Goal: Task Accomplishment & Management: Complete application form

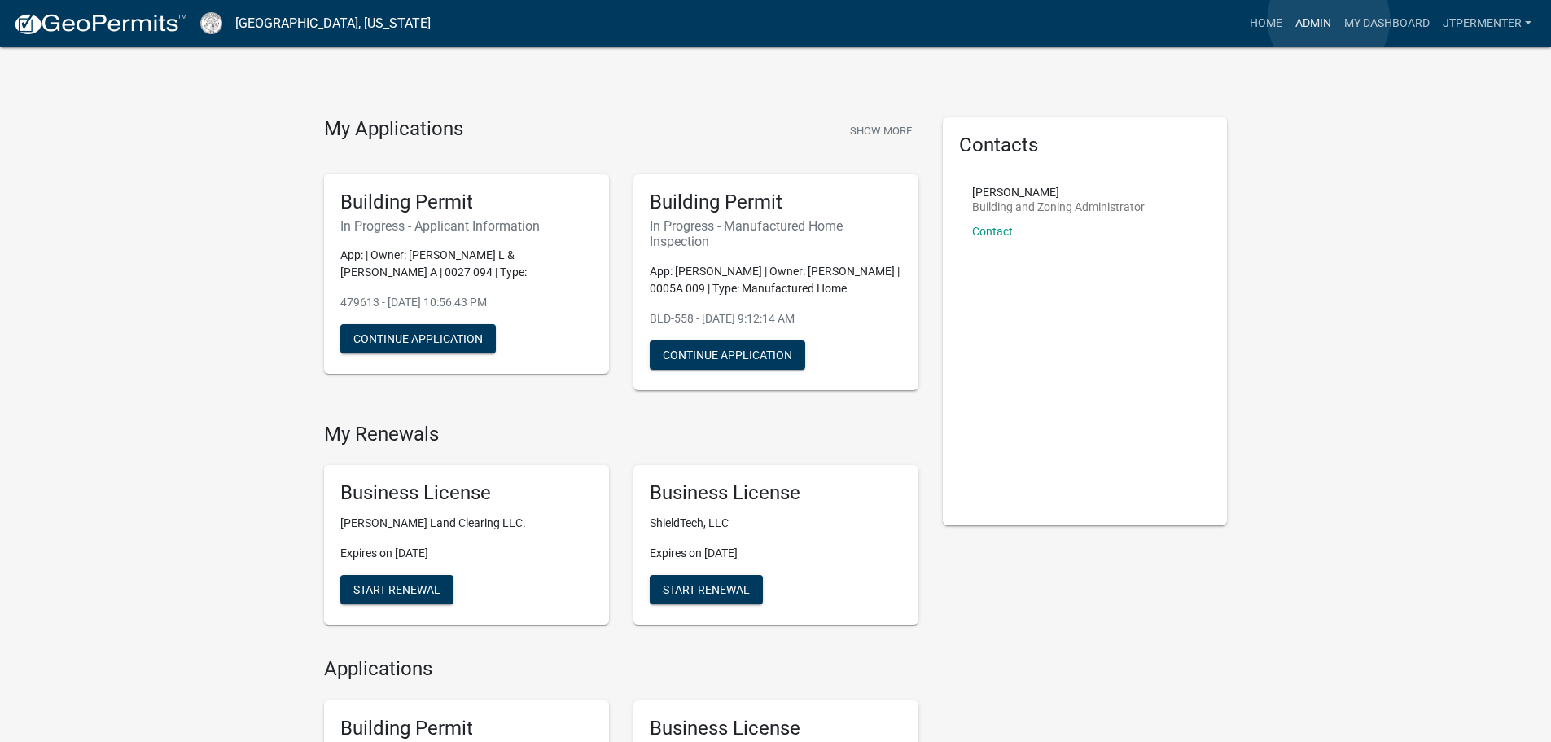
click at [1329, 19] on link "Admin" at bounding box center [1313, 23] width 49 height 31
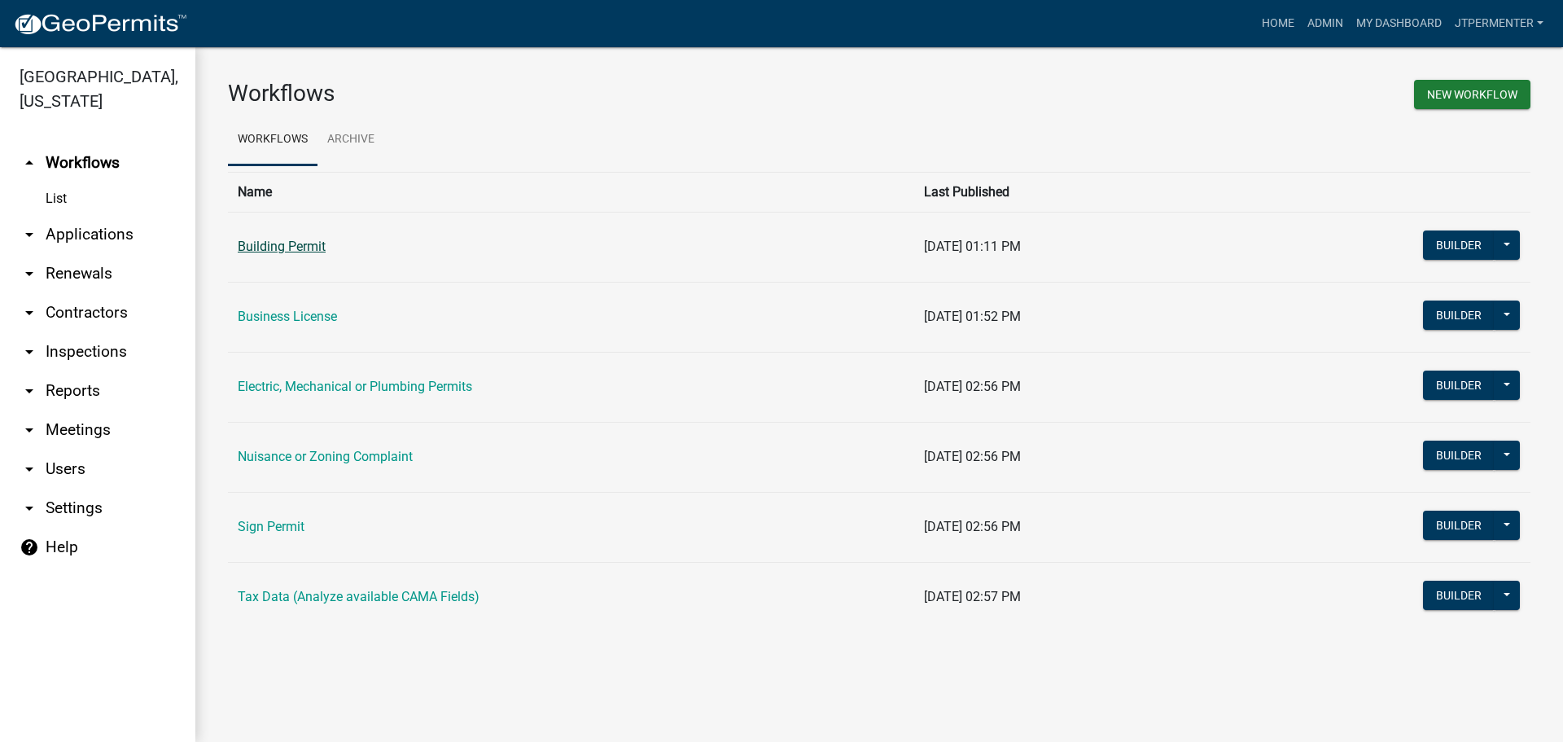
click at [283, 239] on link "Building Permit" at bounding box center [282, 246] width 88 height 15
click at [308, 387] on link "Electric, Mechanical or Plumbing Permits" at bounding box center [355, 386] width 235 height 15
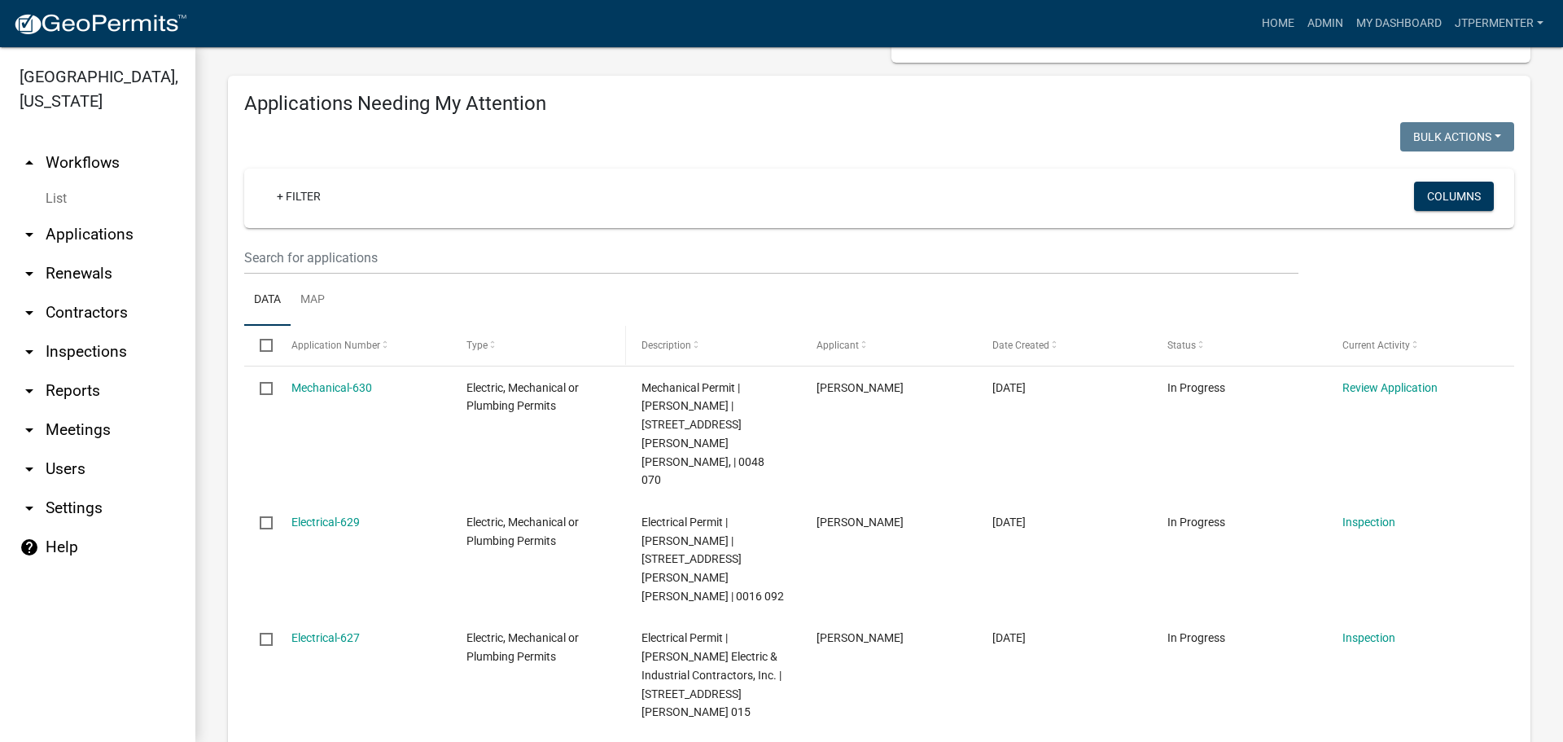
scroll to position [163, 0]
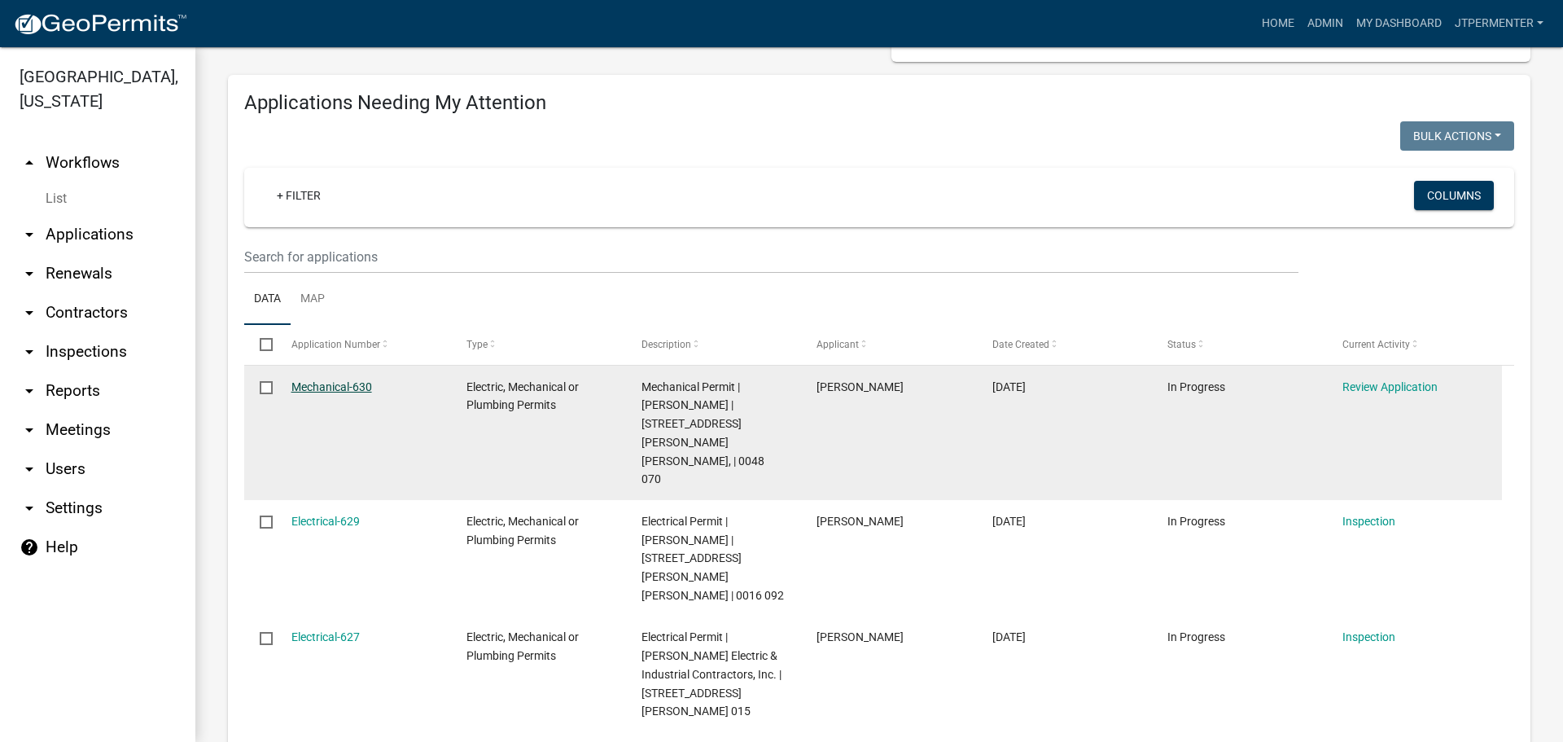
click at [336, 385] on link "Mechanical-630" at bounding box center [332, 386] width 81 height 13
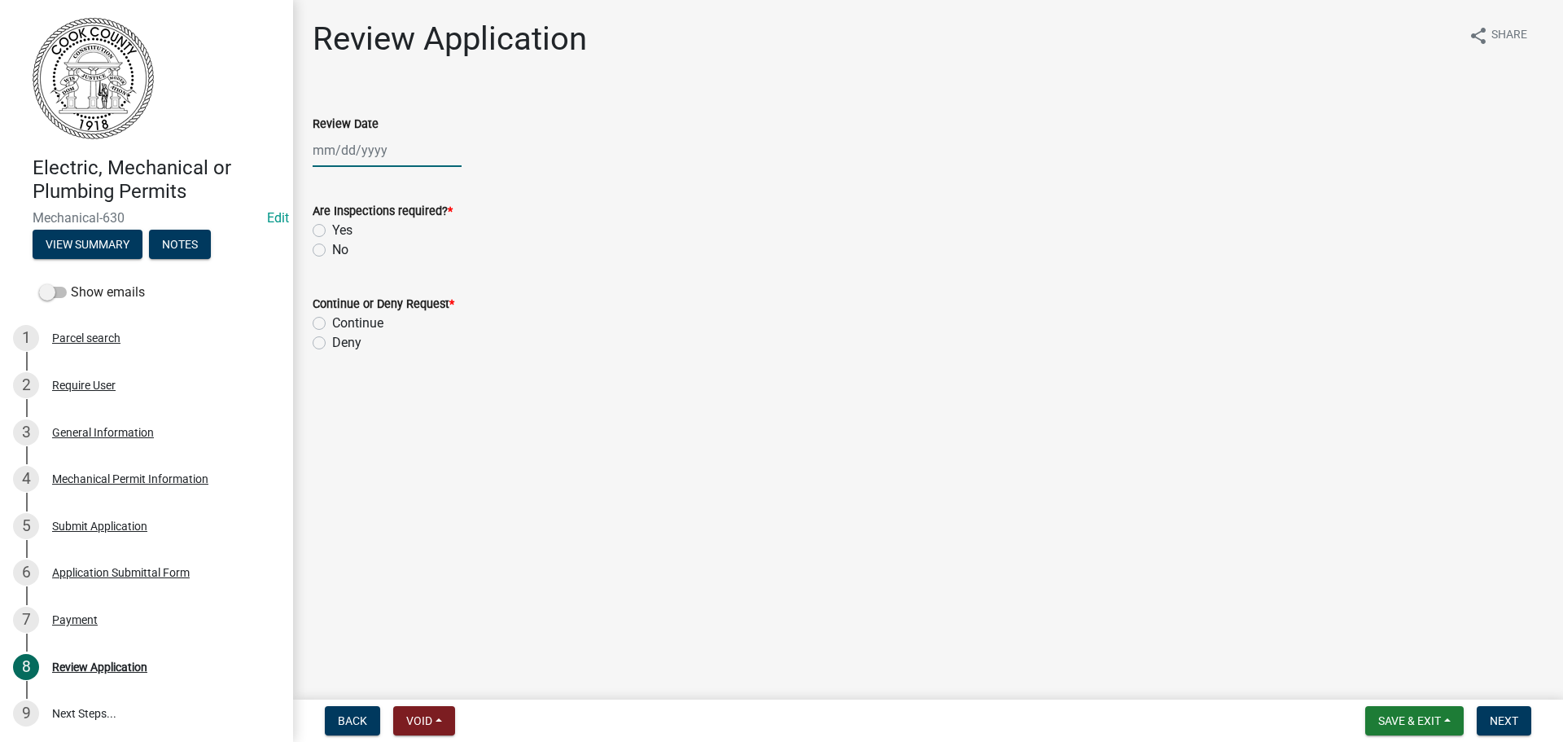
select select "9"
select select "2025"
click at [353, 141] on div "[PERSON_NAME] Feb Mar Apr [PERSON_NAME][DATE] Oct Nov [DATE] 1526 1527 1528 152…" at bounding box center [387, 150] width 149 height 33
click at [406, 277] on div "18" at bounding box center [407, 289] width 26 height 26
type input "[DATE]"
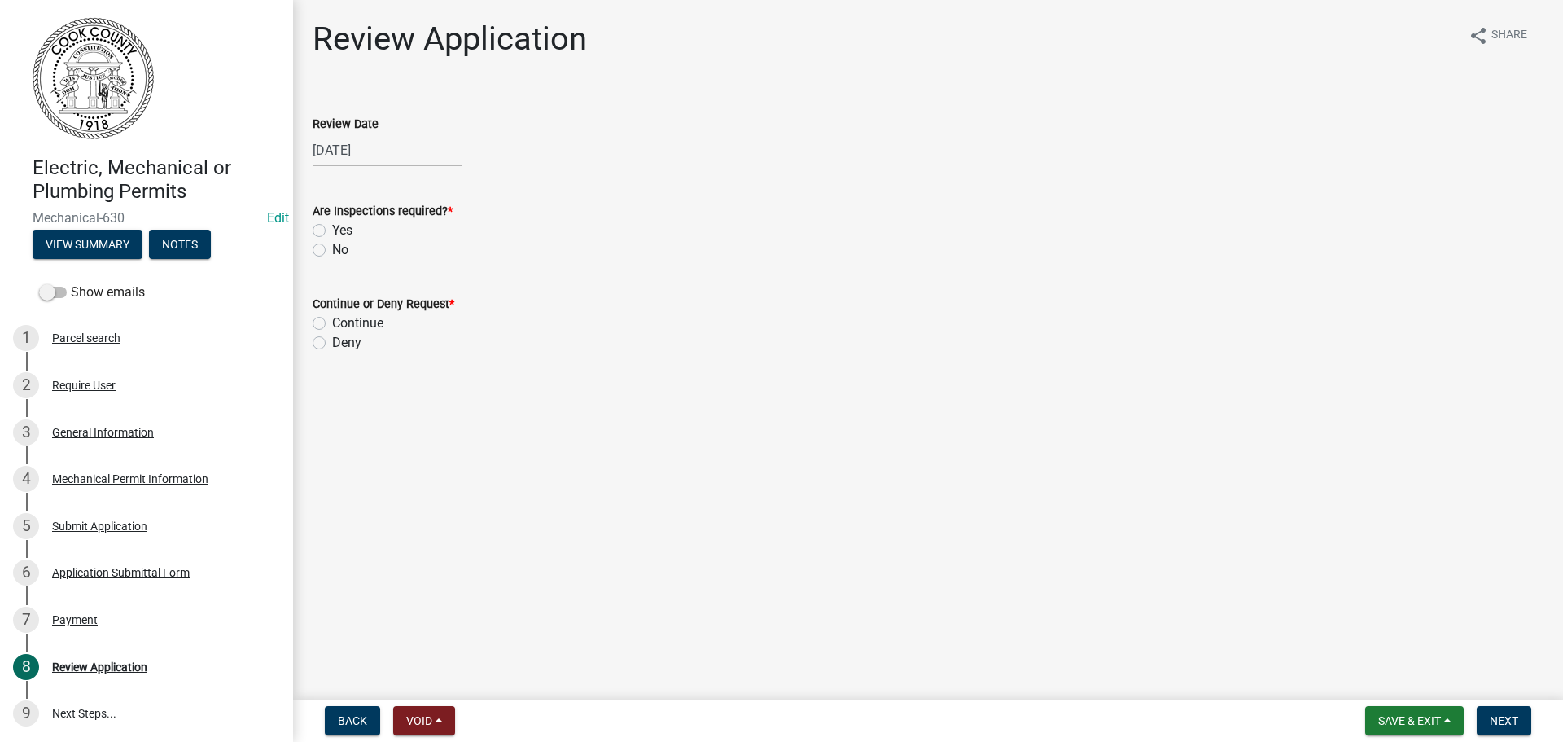
click at [332, 230] on label "Yes" at bounding box center [342, 231] width 20 height 20
click at [332, 230] on input "Yes" at bounding box center [337, 226] width 11 height 11
radio input "true"
click at [332, 317] on label "Continue" at bounding box center [357, 323] width 51 height 20
click at [332, 317] on input "Continue" at bounding box center [337, 318] width 11 height 11
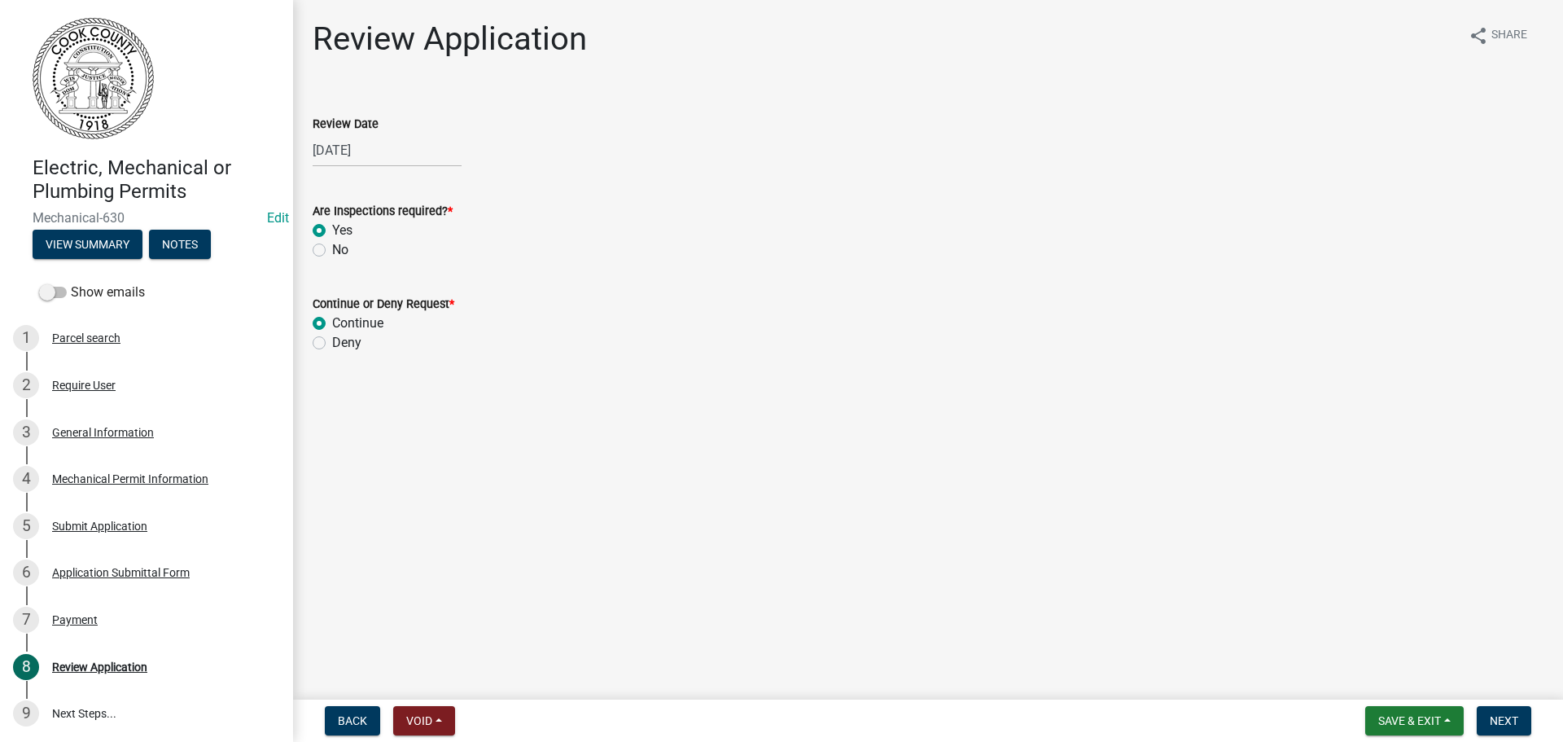
radio input "true"
click at [1498, 718] on span "Next" at bounding box center [1504, 720] width 28 height 13
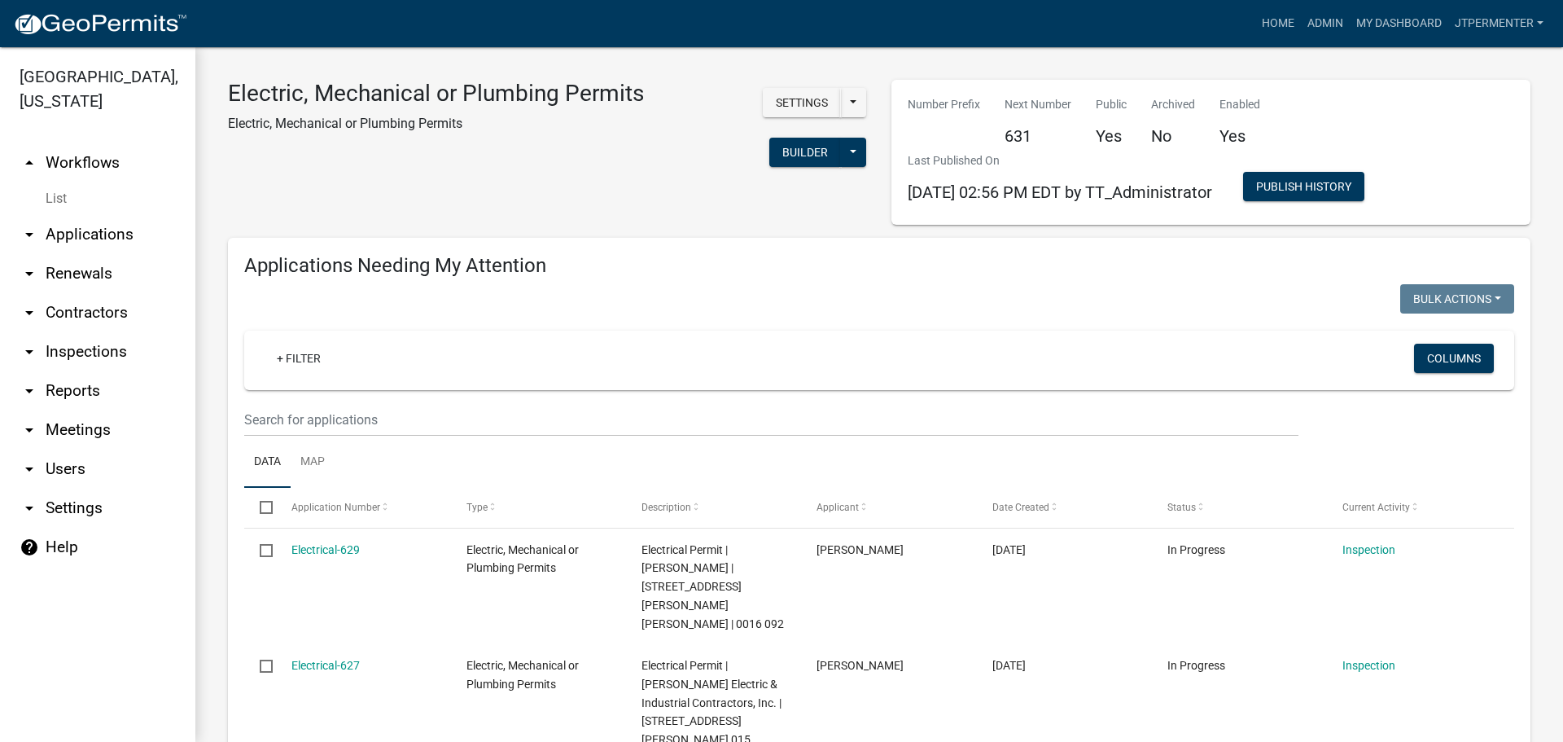
click at [104, 215] on link "arrow_drop_down Applications" at bounding box center [97, 234] width 195 height 39
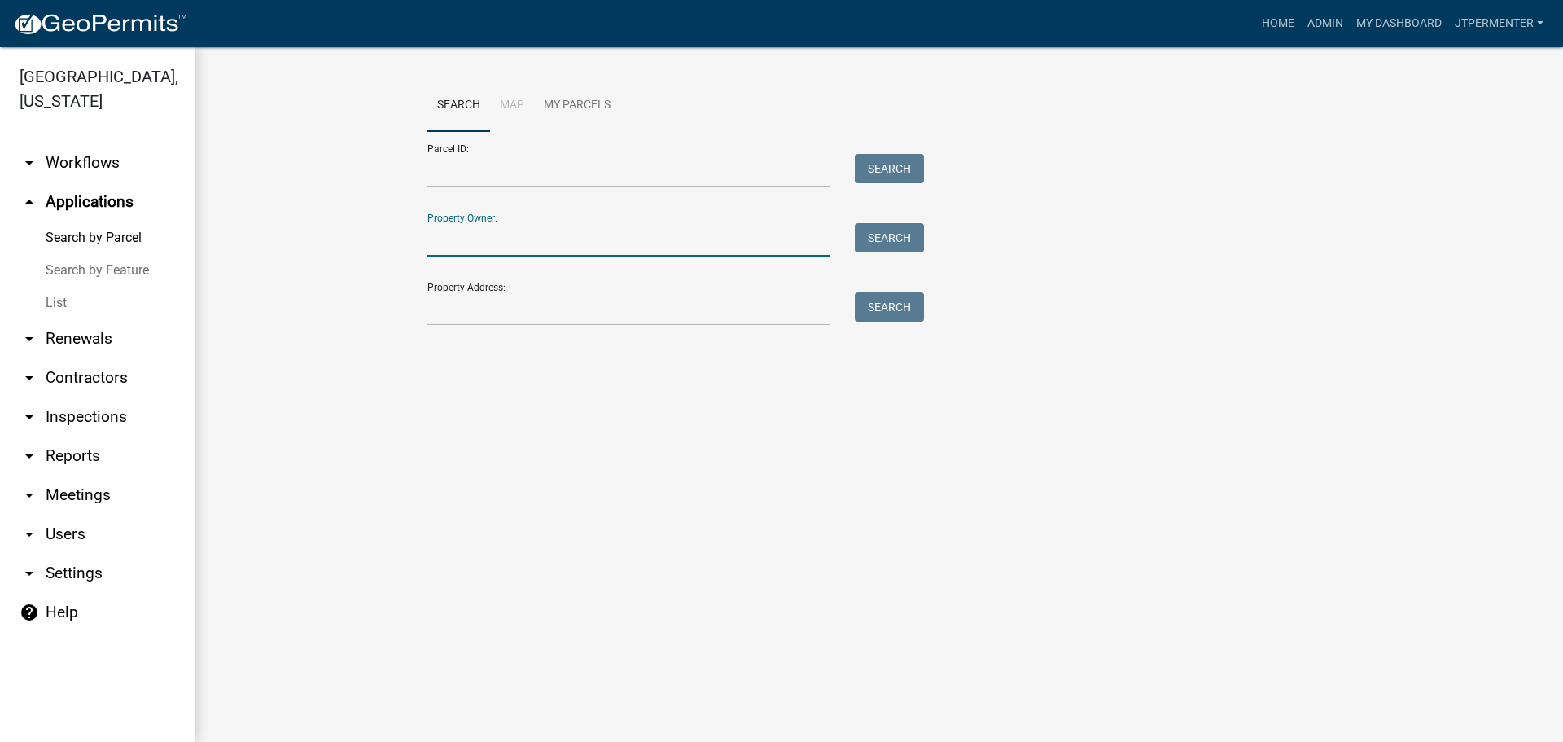
click at [520, 239] on input "Property Owner:" at bounding box center [628, 239] width 403 height 33
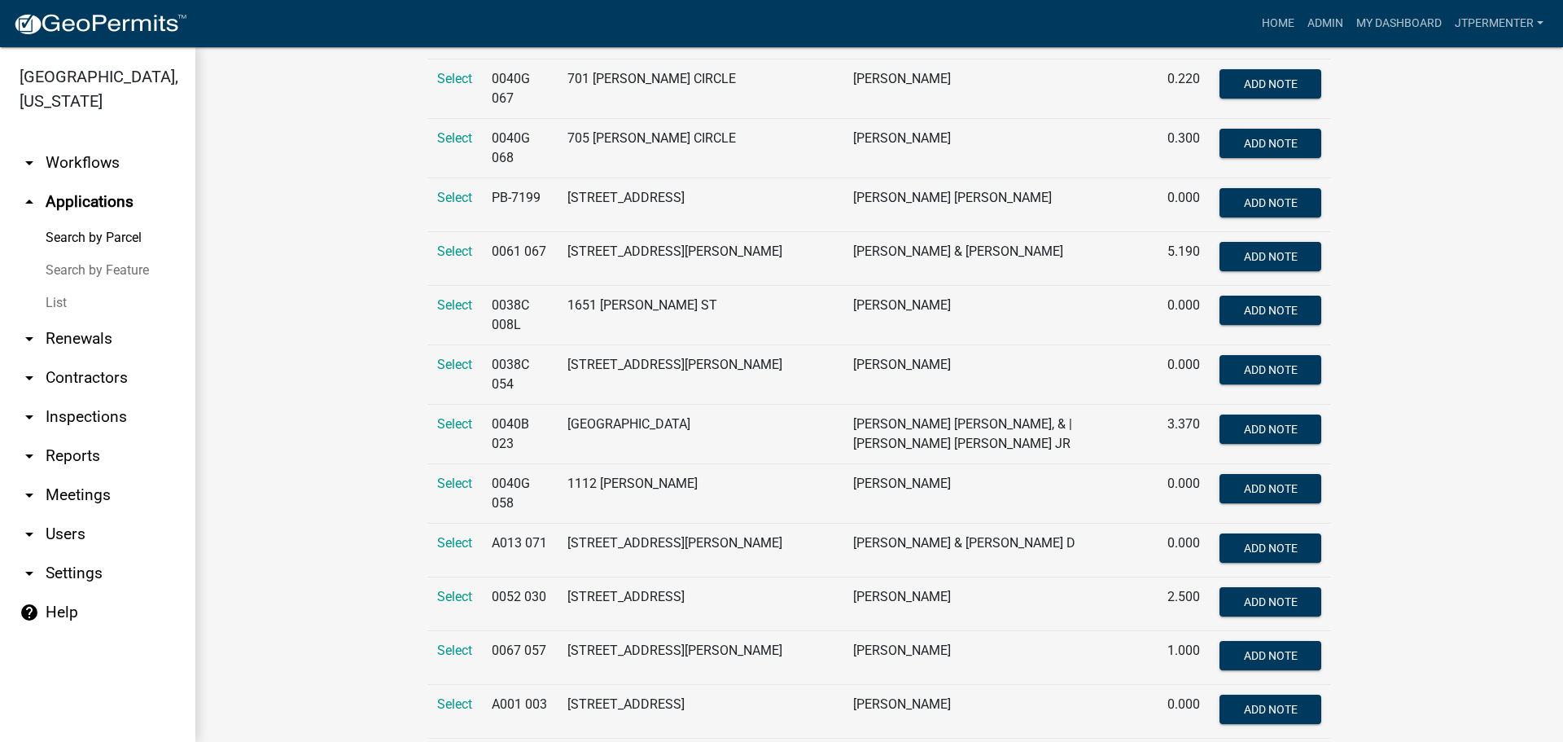
scroll to position [896, 0]
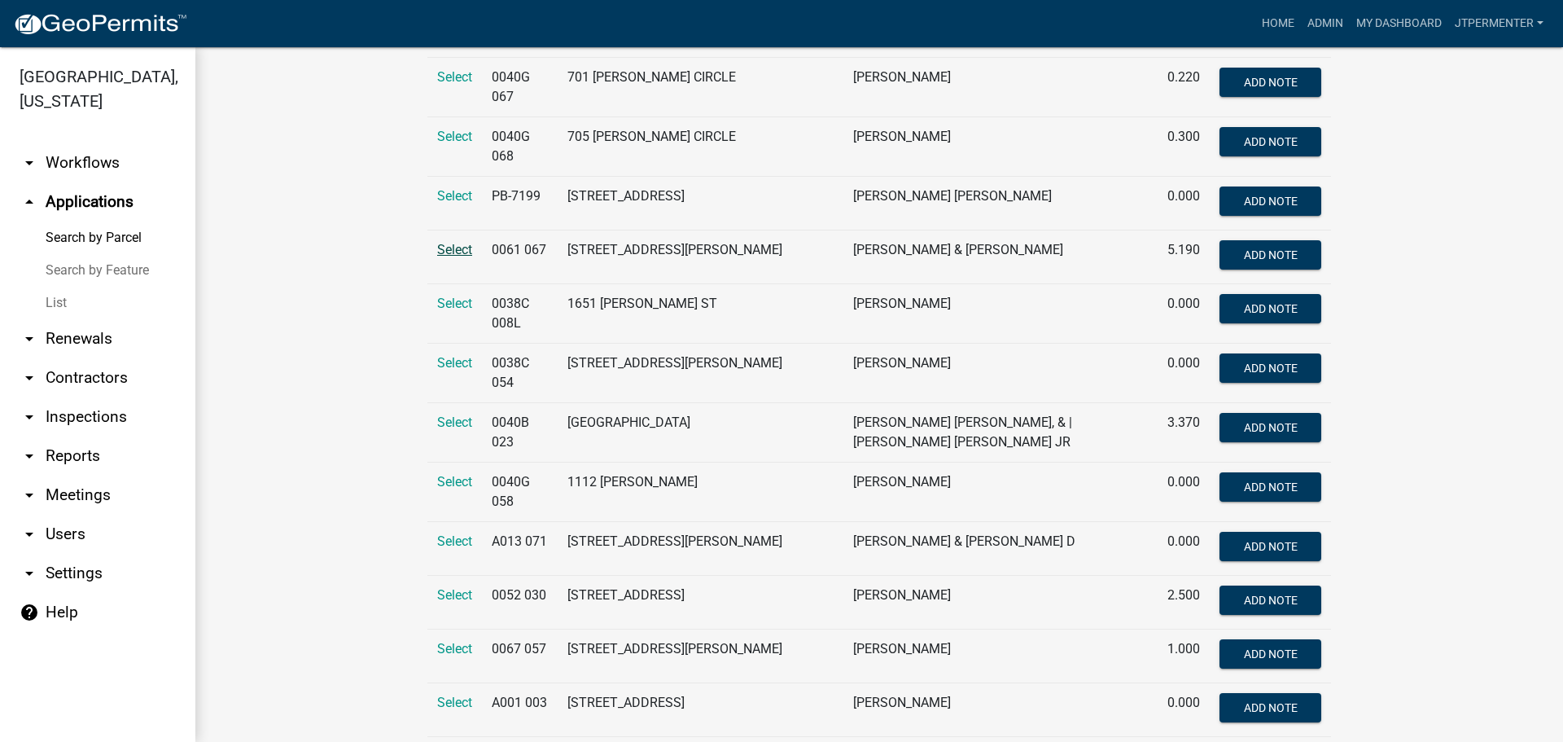
type input "[PERSON_NAME]"
click at [449, 243] on span "Select" at bounding box center [454, 249] width 35 height 15
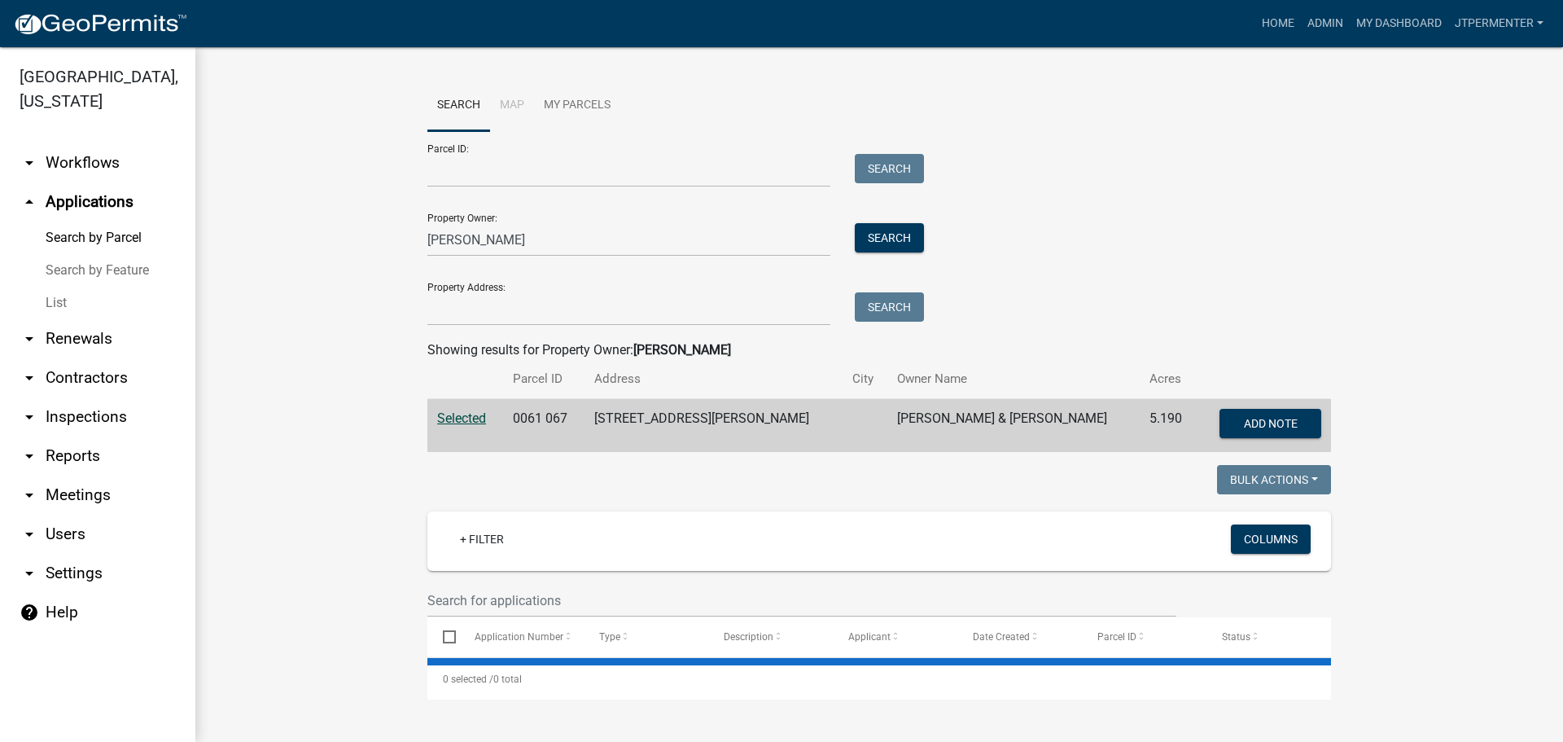
scroll to position [0, 0]
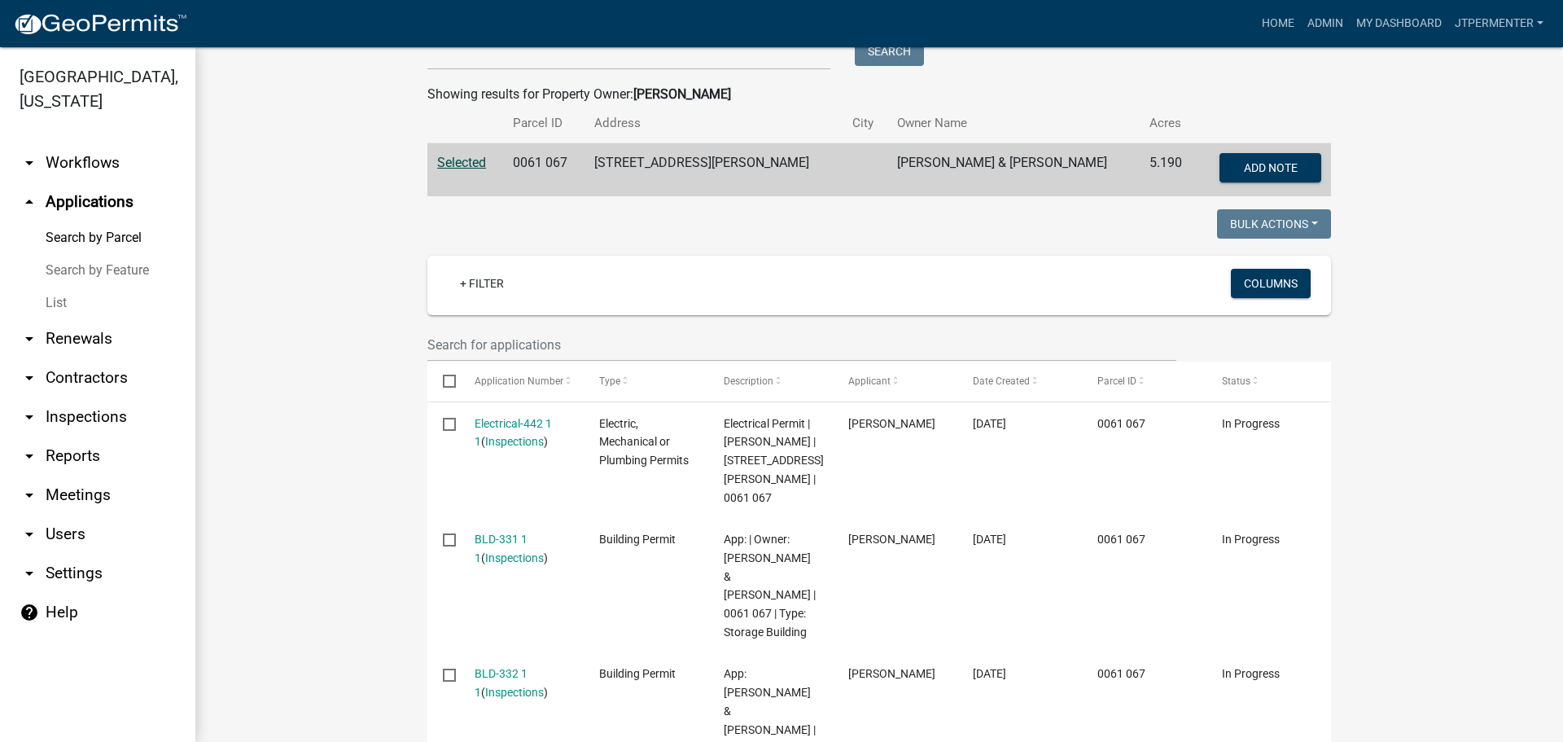
scroll to position [253, 0]
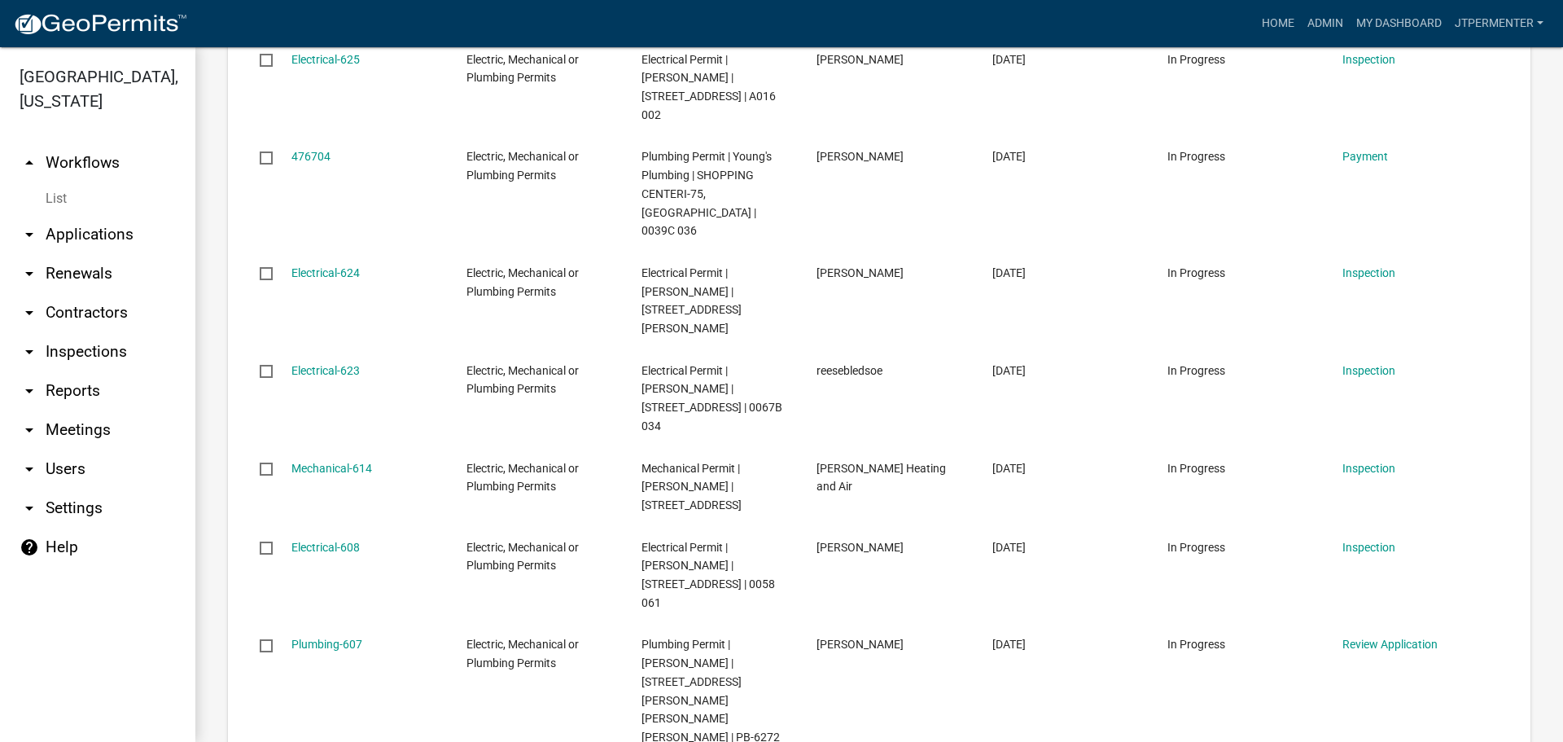
scroll to position [733, 0]
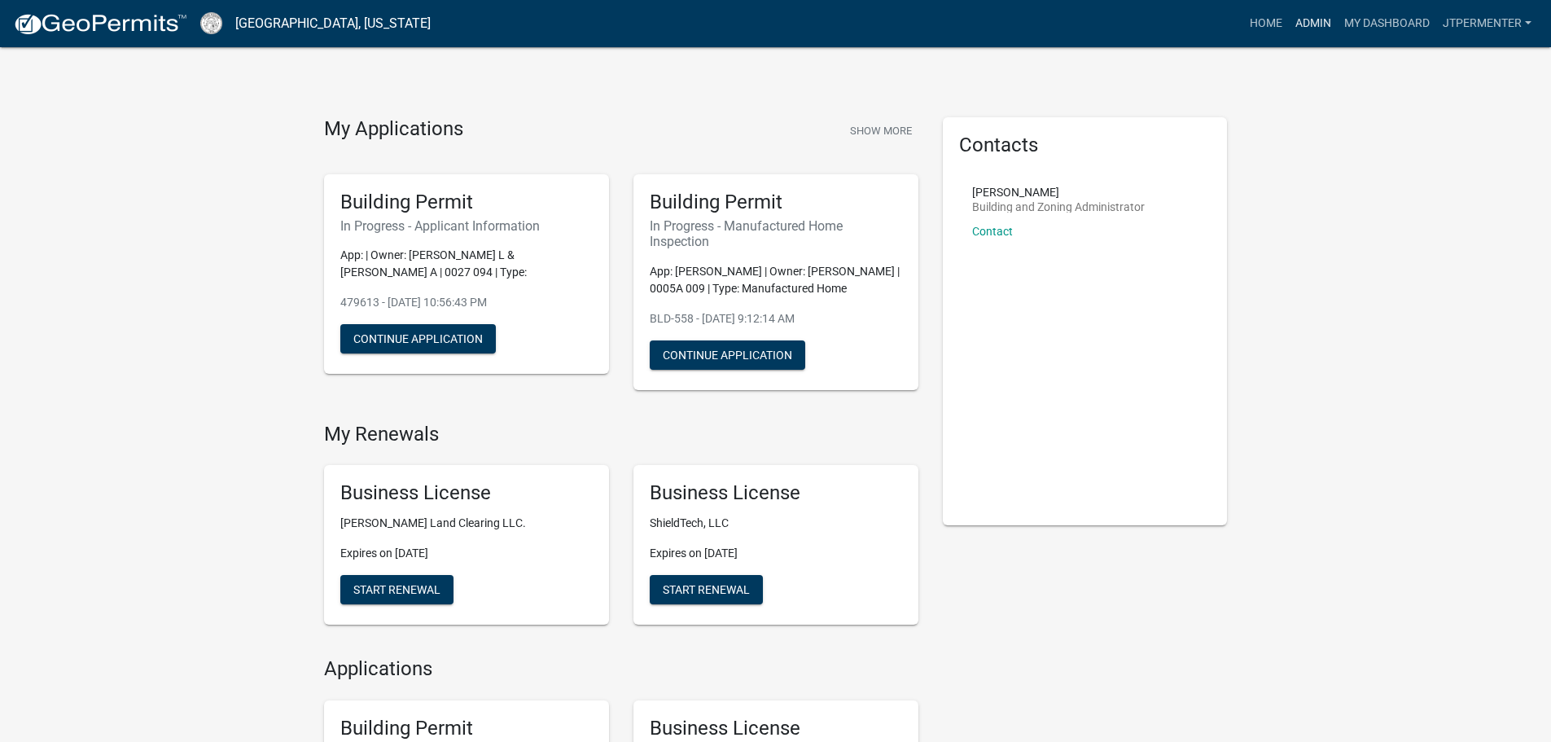
click at [1318, 24] on link "Admin" at bounding box center [1313, 23] width 49 height 31
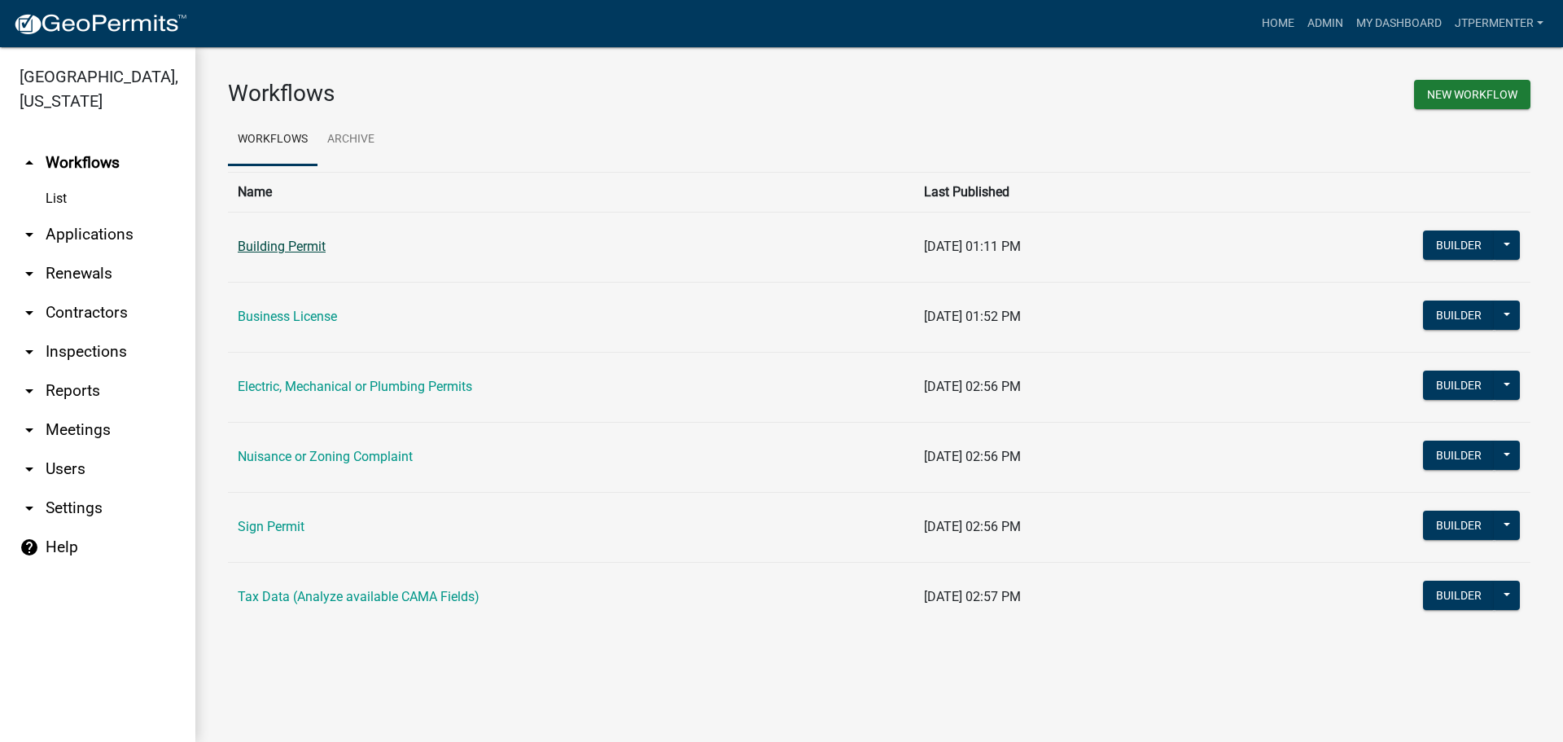
click at [292, 252] on link "Building Permit" at bounding box center [282, 246] width 88 height 15
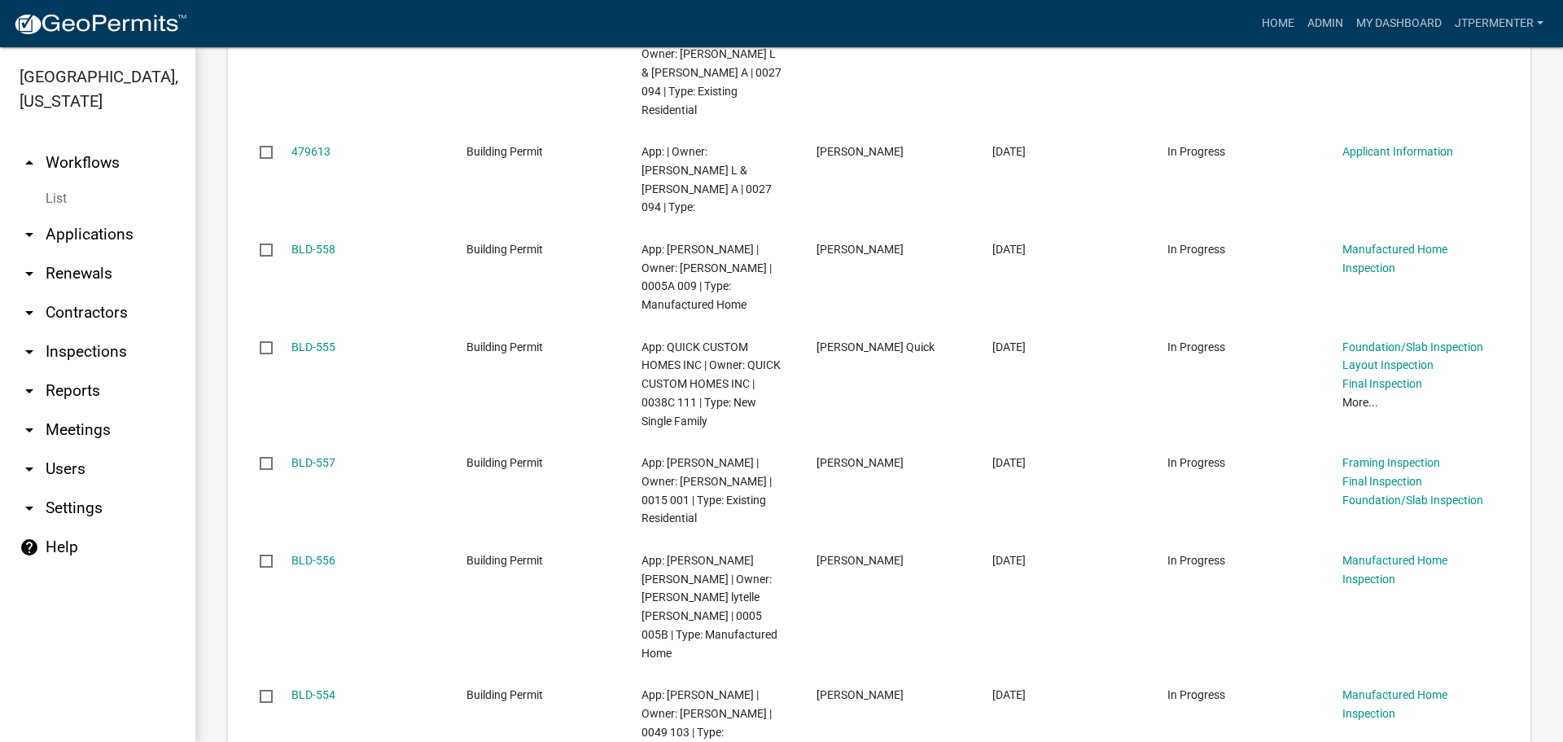
scroll to position [570, 0]
